Goal: Transaction & Acquisition: Purchase product/service

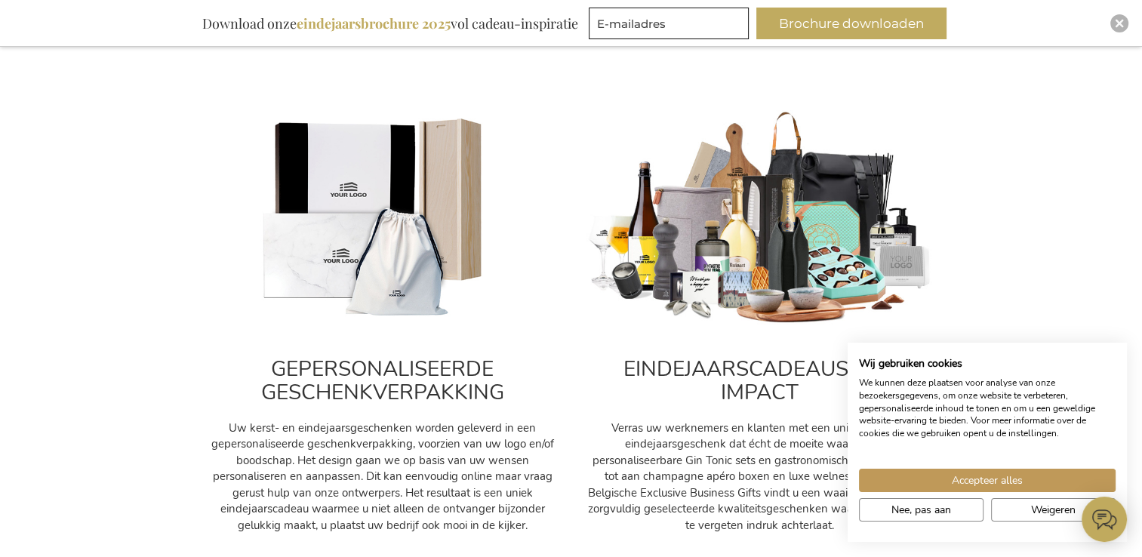
scroll to position [601, 0]
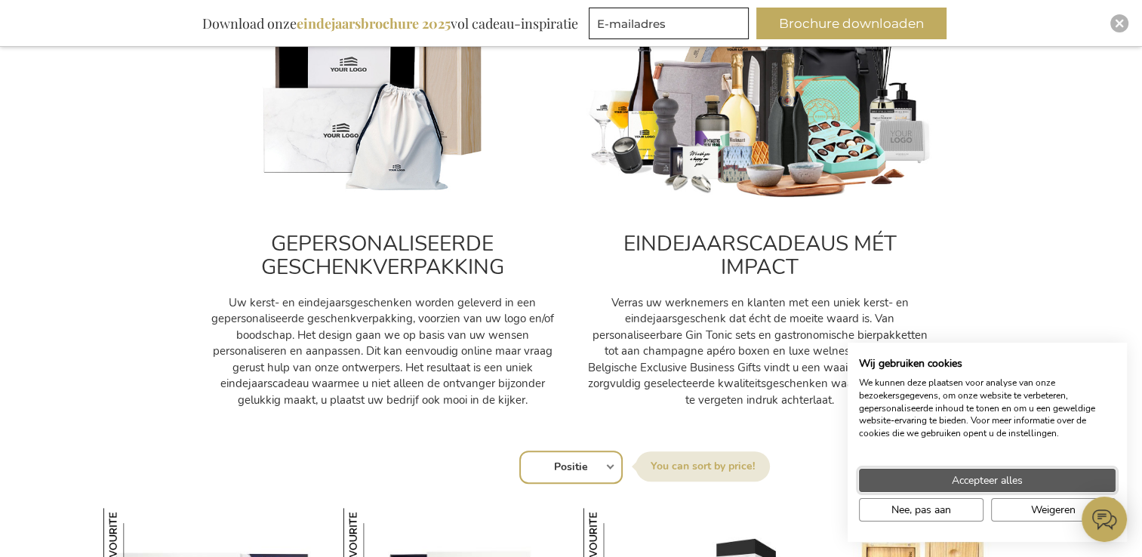
click at [1003, 475] on span "Accepteer alles" at bounding box center [987, 480] width 71 height 16
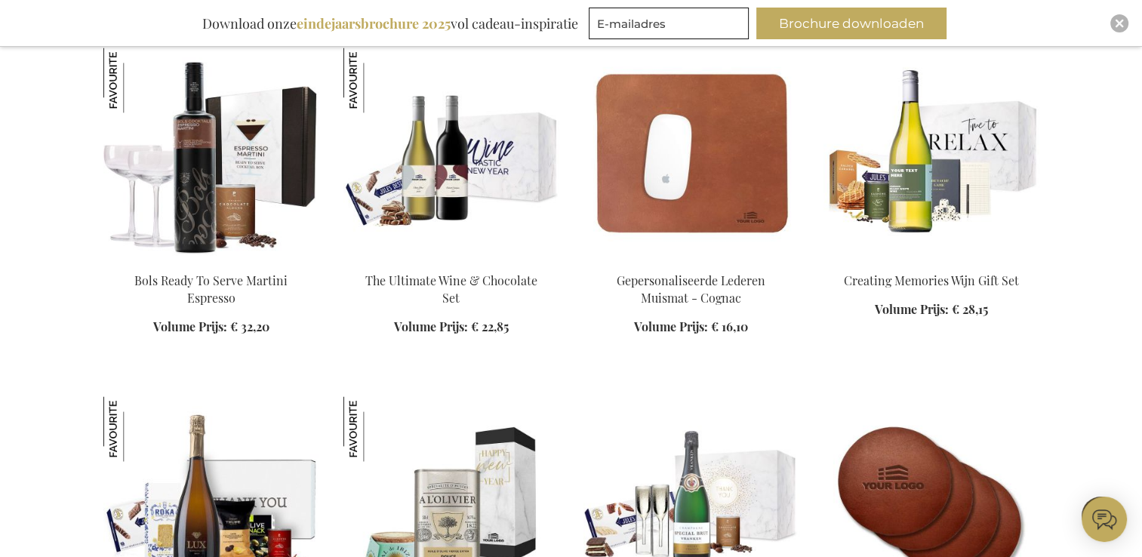
scroll to position [2107, 0]
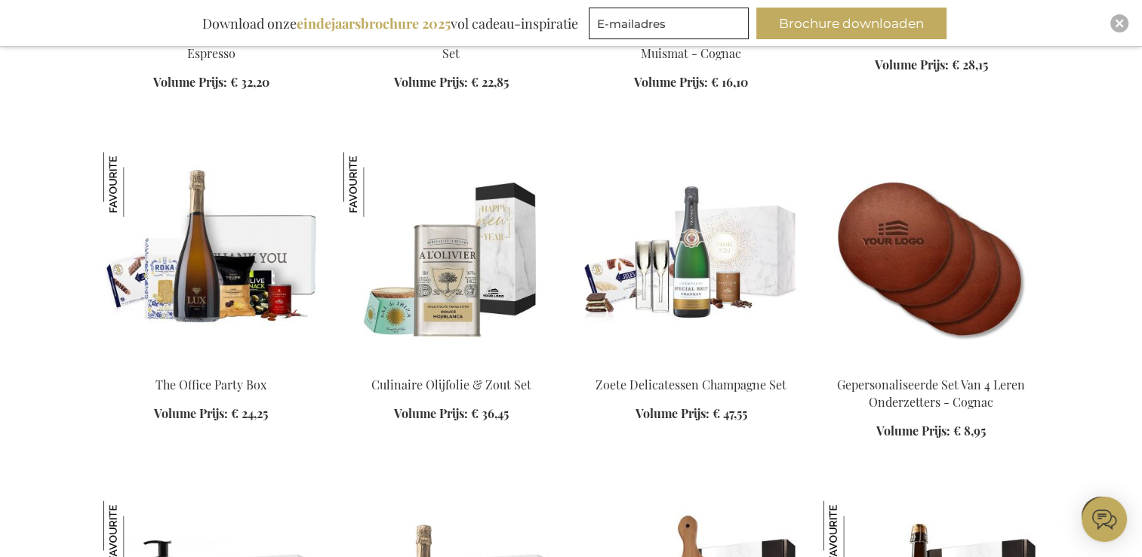
scroll to position [2350, 0]
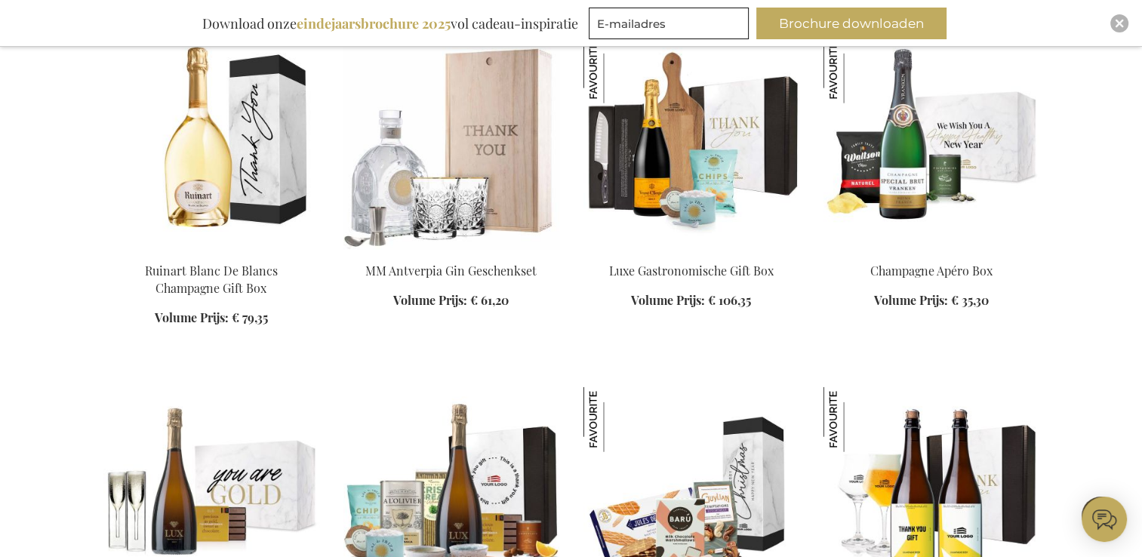
scroll to position [3546, 0]
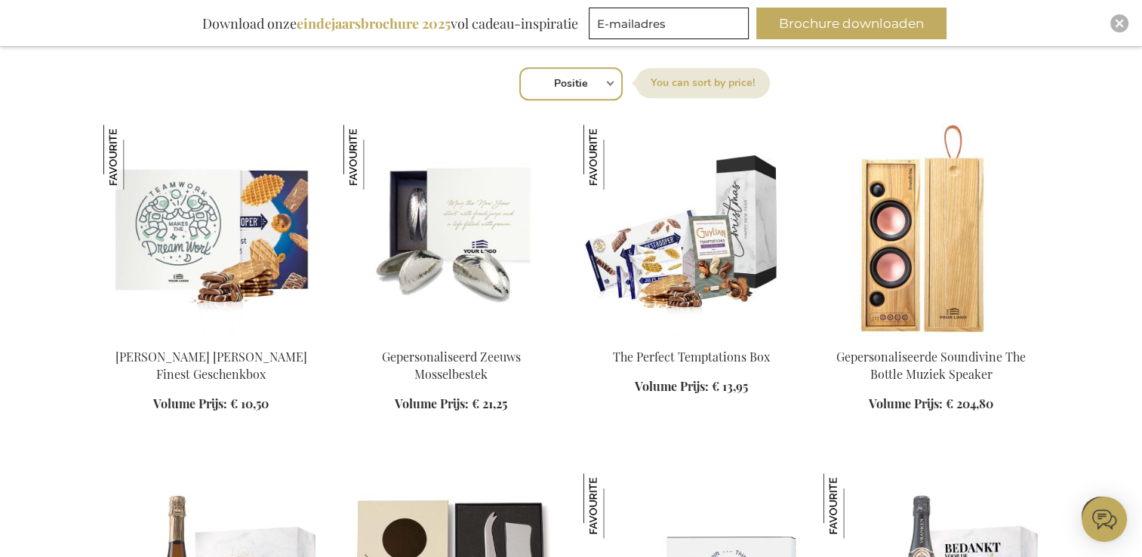
scroll to position [983, 0]
click at [576, 88] on select "Positie Best Sellers Meest bekeken Nieuw Biggest Saving Price: low to high Pric…" at bounding box center [570, 84] width 103 height 33
select select "price_asc"
click at [519, 68] on select "Positie Best Sellers Meest bekeken Nieuw Biggest Saving Price: low to high Pric…" at bounding box center [570, 84] width 103 height 33
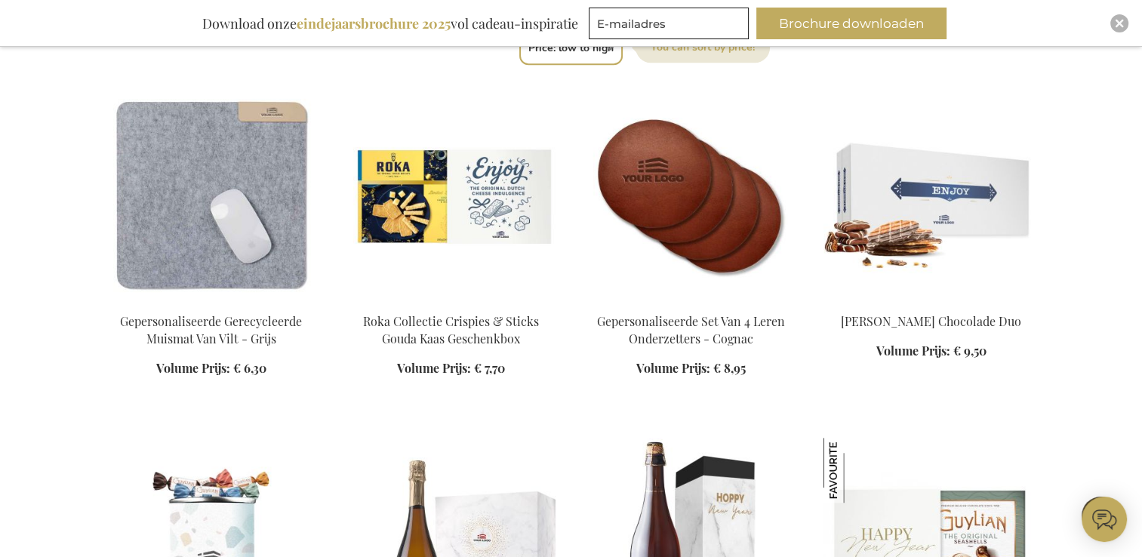
scroll to position [1310, 0]
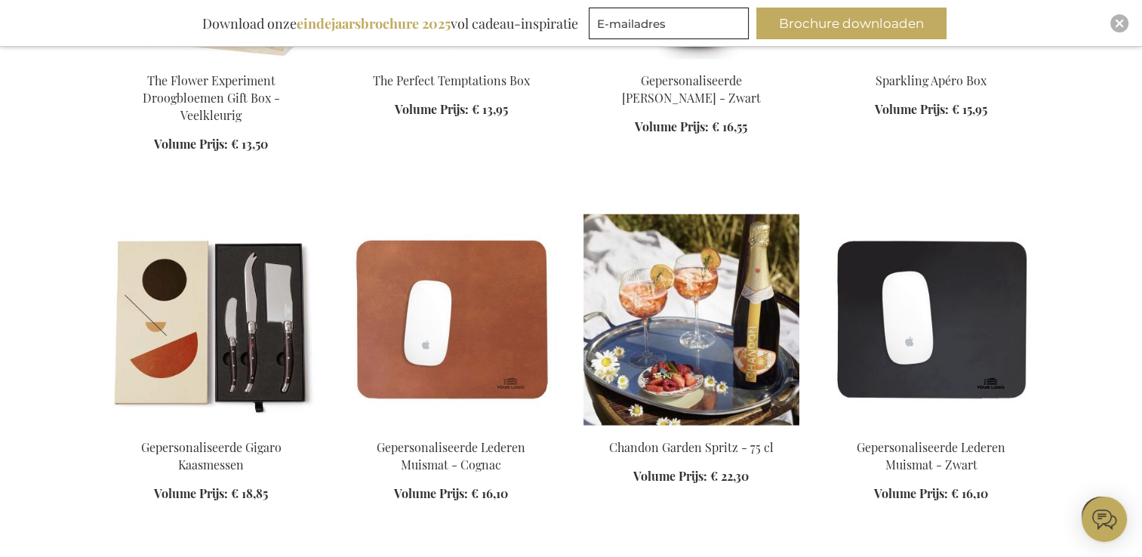
scroll to position [2877, 0]
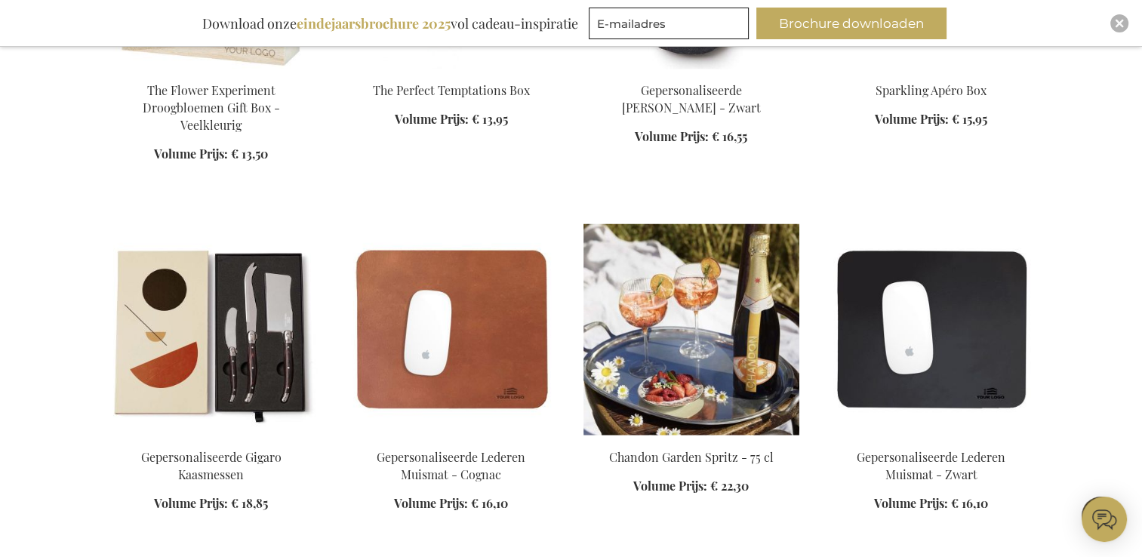
scroll to position [2679, 0]
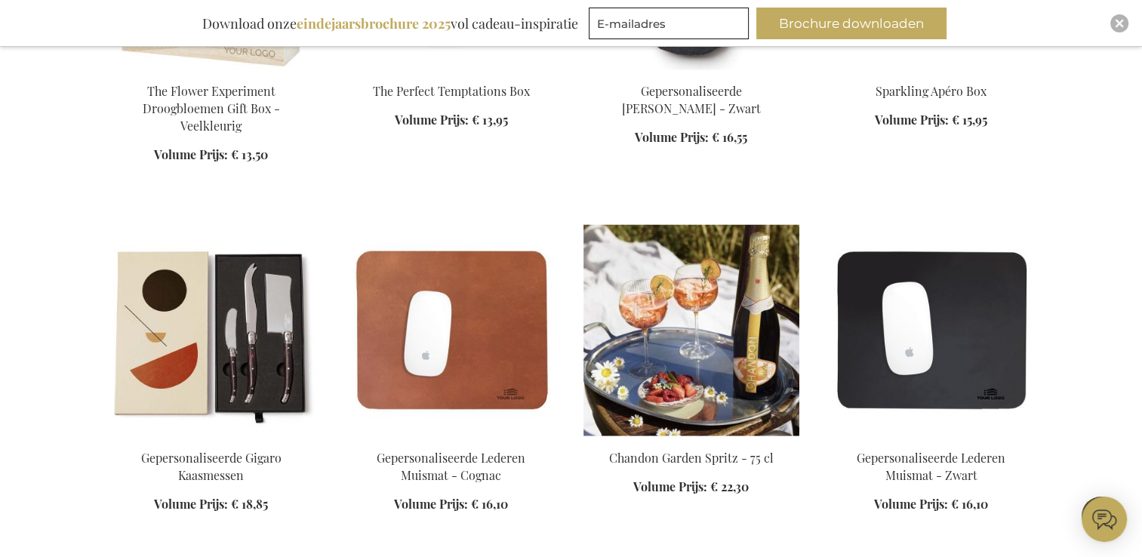
click at [716, 297] on img at bounding box center [691, 329] width 216 height 211
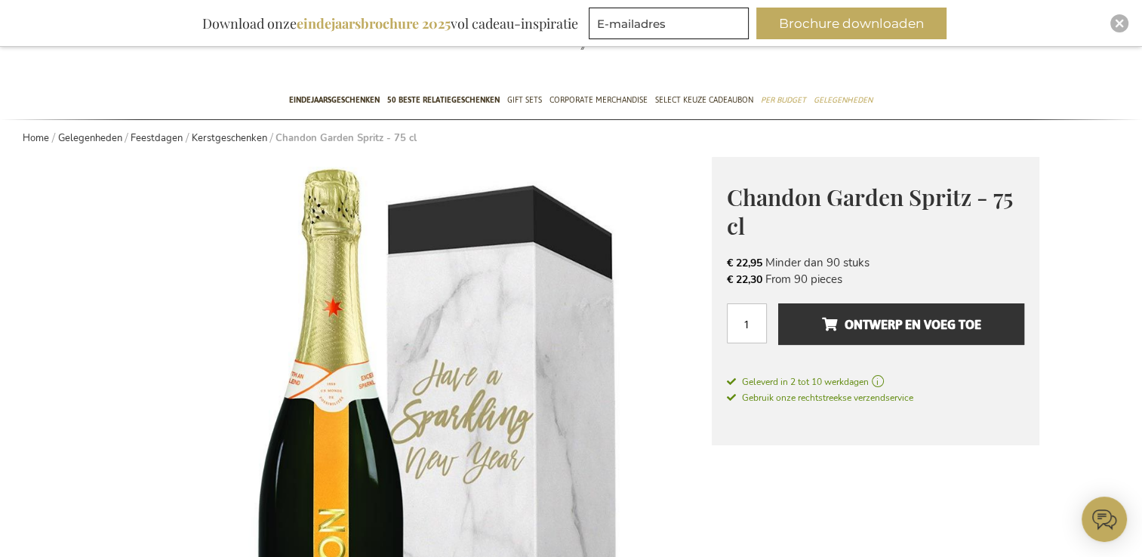
scroll to position [94, 0]
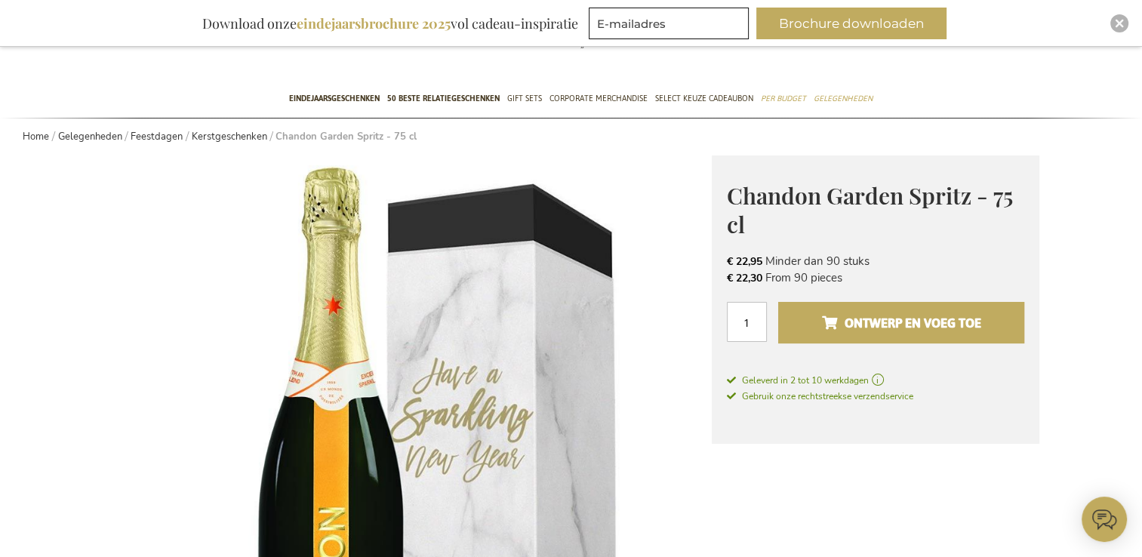
click at [815, 321] on button "Ontwerp en voeg toe" at bounding box center [900, 323] width 245 height 42
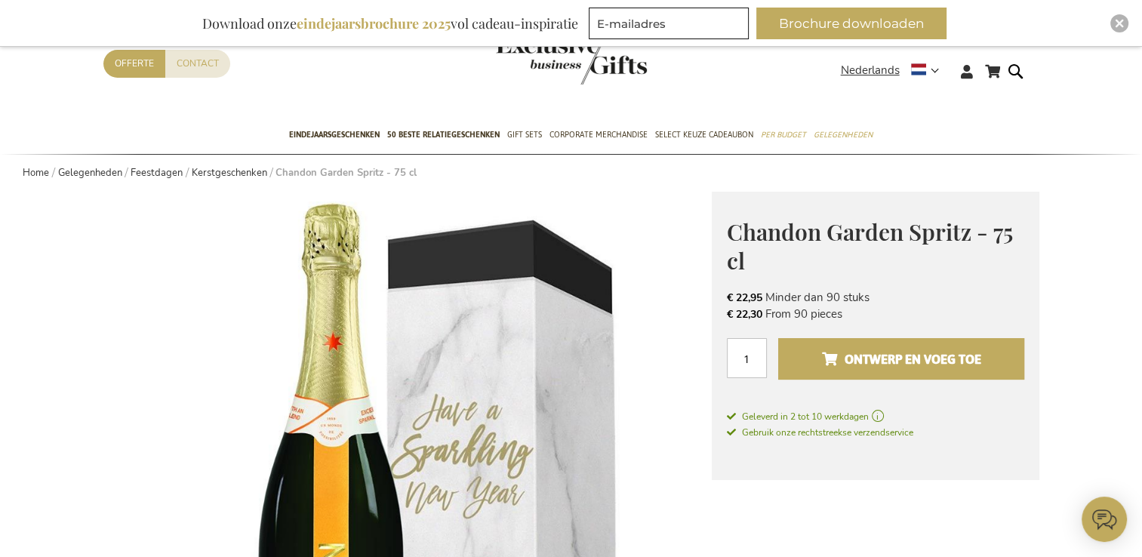
scroll to position [0, 0]
